Goal: Transaction & Acquisition: Purchase product/service

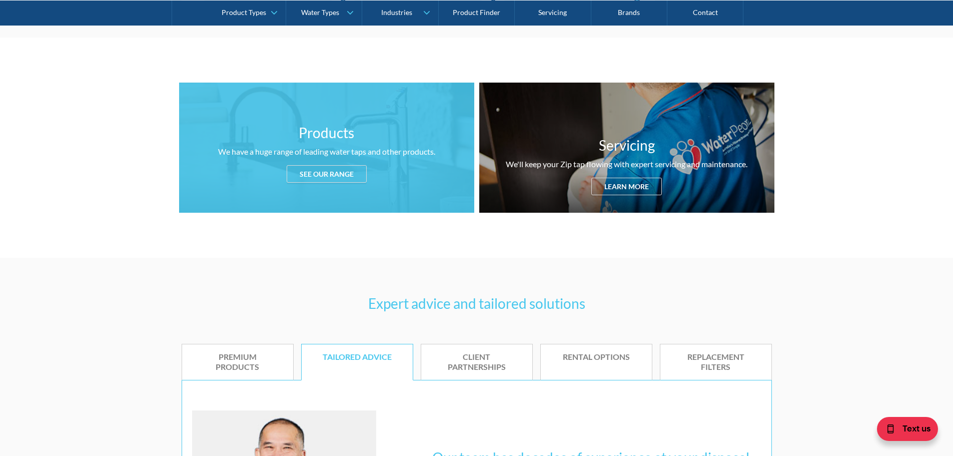
click at [320, 184] on div "Products We have a huge range of leading water taps and other products. See our…" at bounding box center [326, 148] width 295 height 130
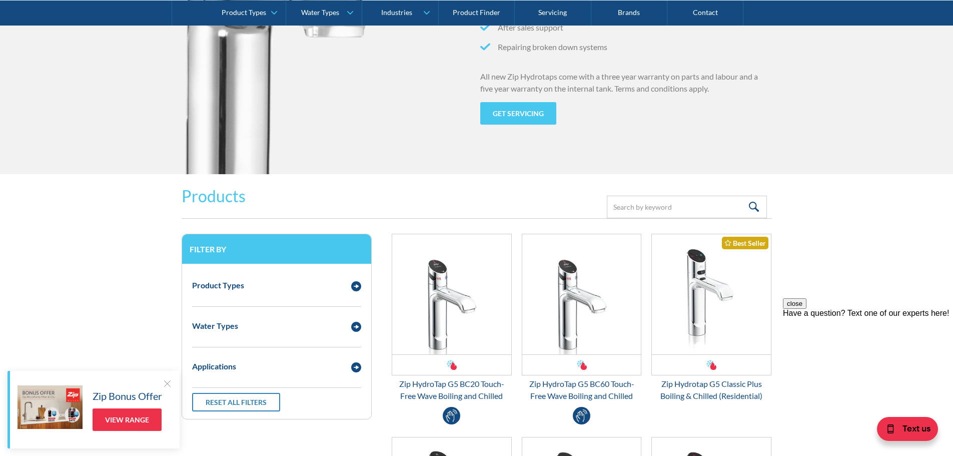
scroll to position [1174, 0]
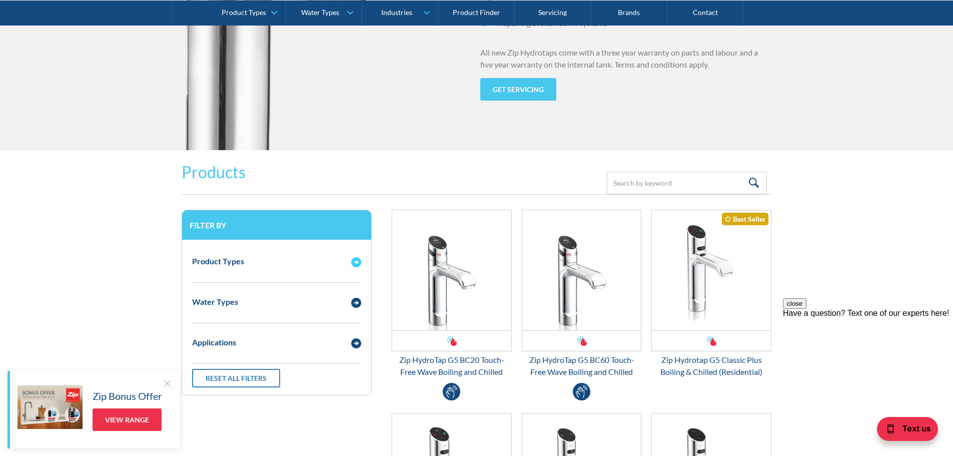
click at [331, 258] on div "Product Types" at bounding box center [266, 261] width 159 height 13
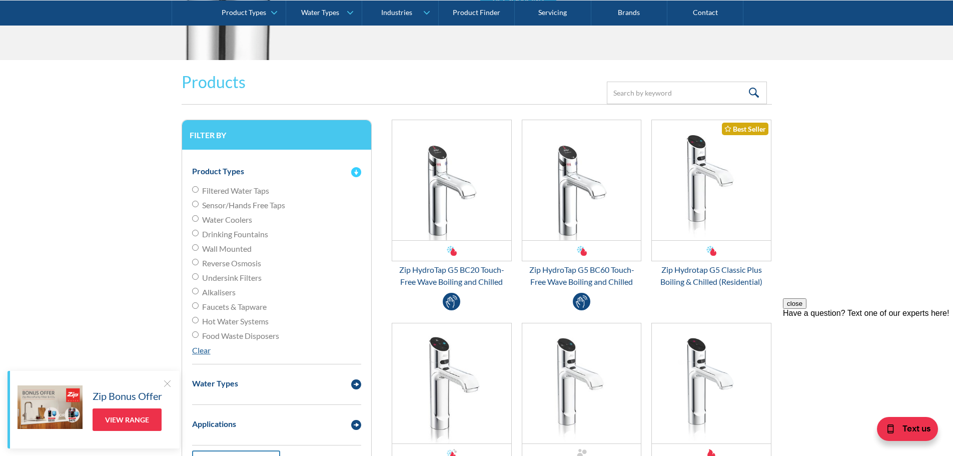
scroll to position [1274, 0]
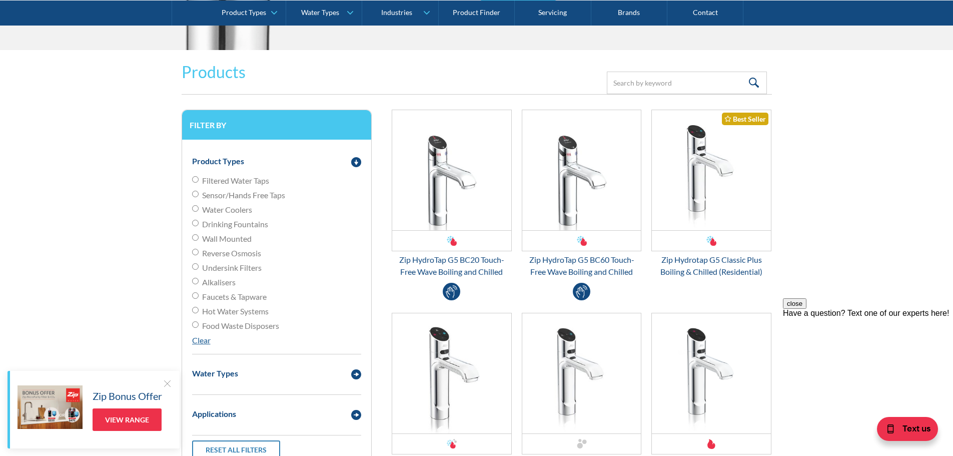
click at [255, 180] on span "Filtered Water Taps" at bounding box center [235, 181] width 67 height 12
click at [199, 180] on input "Filtered Water Taps" at bounding box center [195, 179] width 7 height 7
radio input "true"
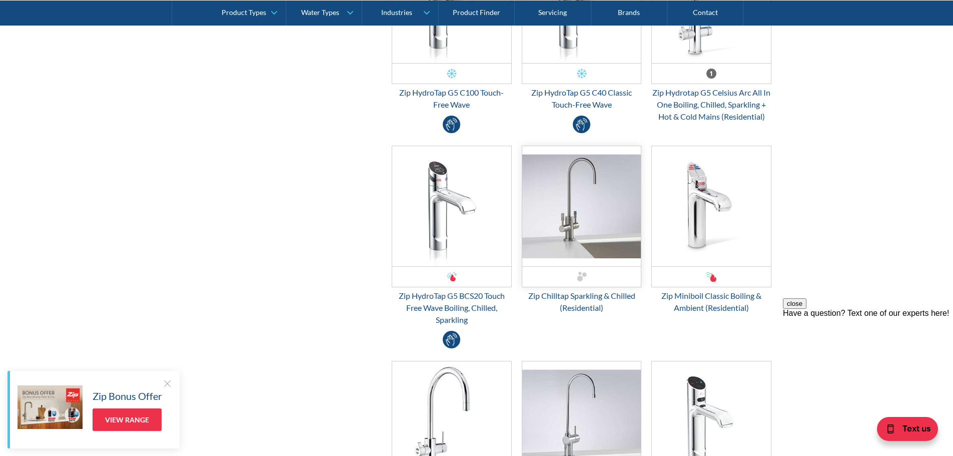
scroll to position [2475, 0]
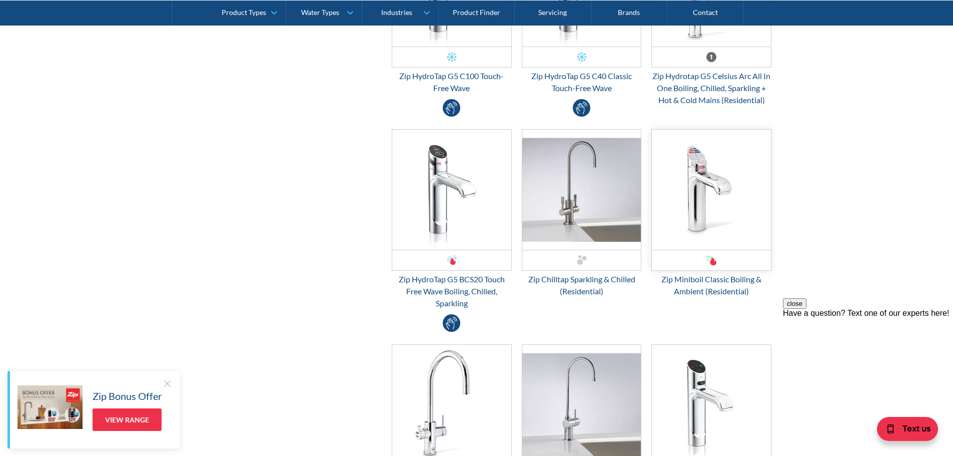
click at [681, 197] on img "Email Form 3" at bounding box center [711, 190] width 119 height 120
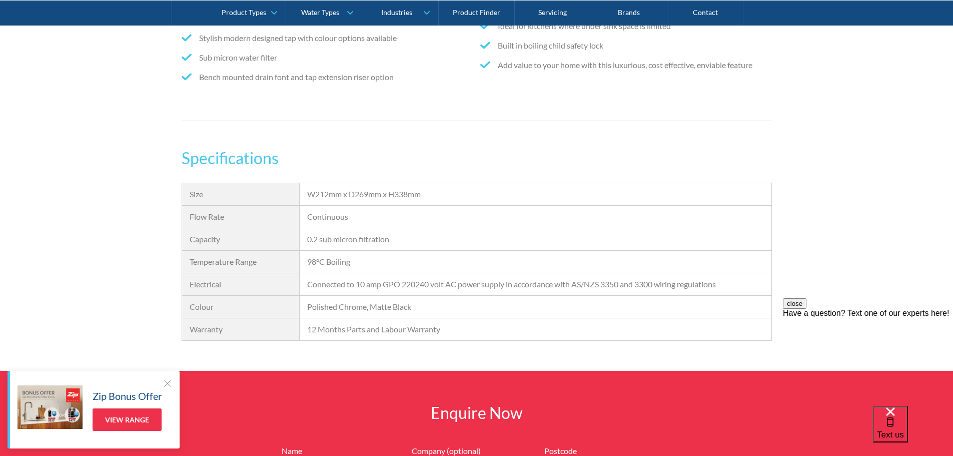
scroll to position [700, 0]
